Goal: Task Accomplishment & Management: Manage account settings

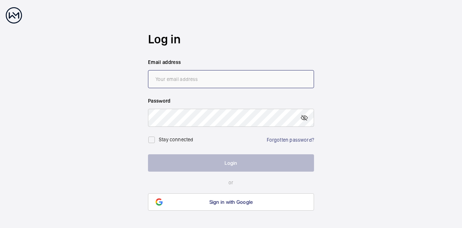
click at [237, 86] on input "email" at bounding box center [231, 79] width 166 height 18
type input "[PERSON_NAME][EMAIL_ADDRESS][PERSON_NAME][DOMAIN_NAME]"
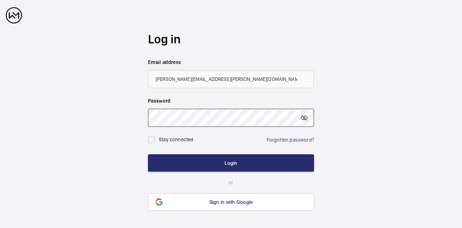
click at [148, 154] on button "Login" at bounding box center [231, 162] width 166 height 17
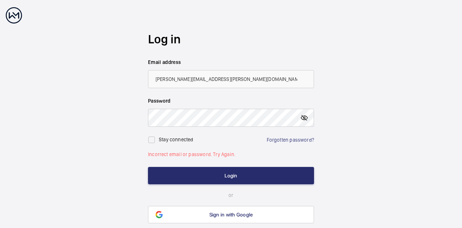
click at [303, 118] on mat-icon at bounding box center [304, 117] width 9 height 9
